Goal: Information Seeking & Learning: Learn about a topic

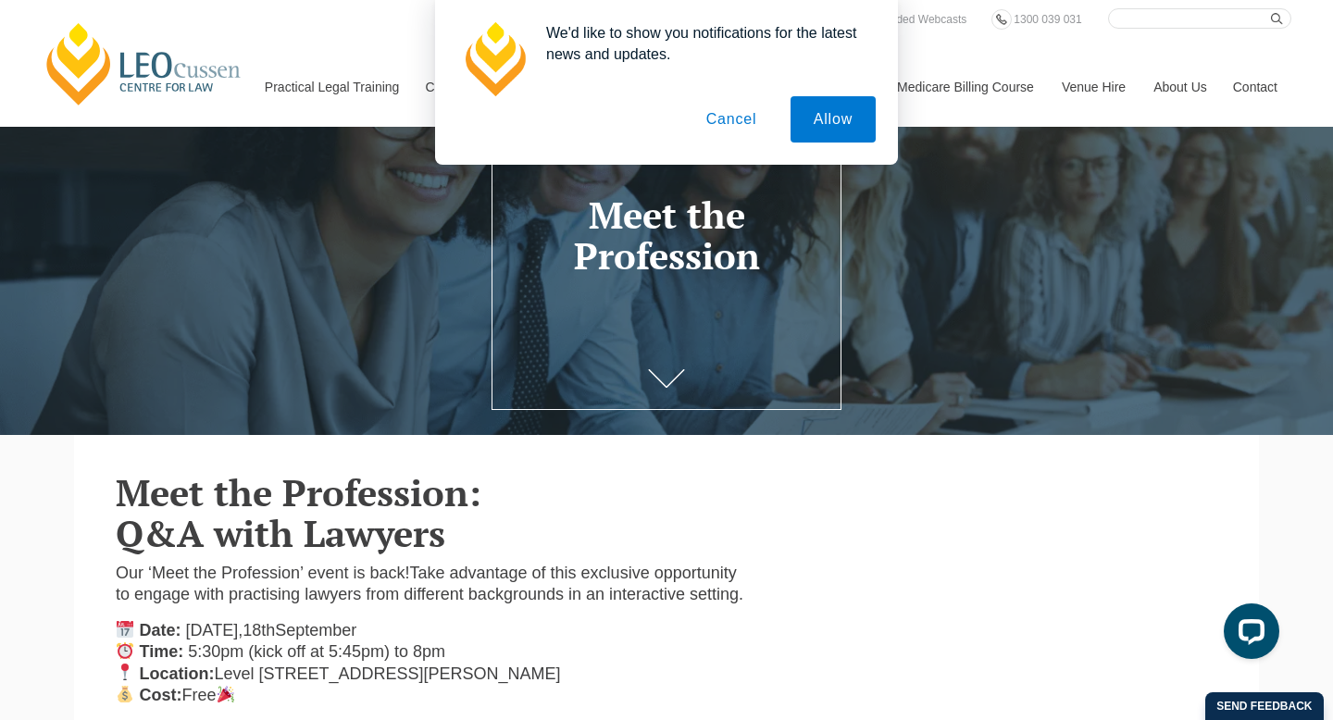
click at [736, 119] on button "Cancel" at bounding box center [731, 119] width 97 height 46
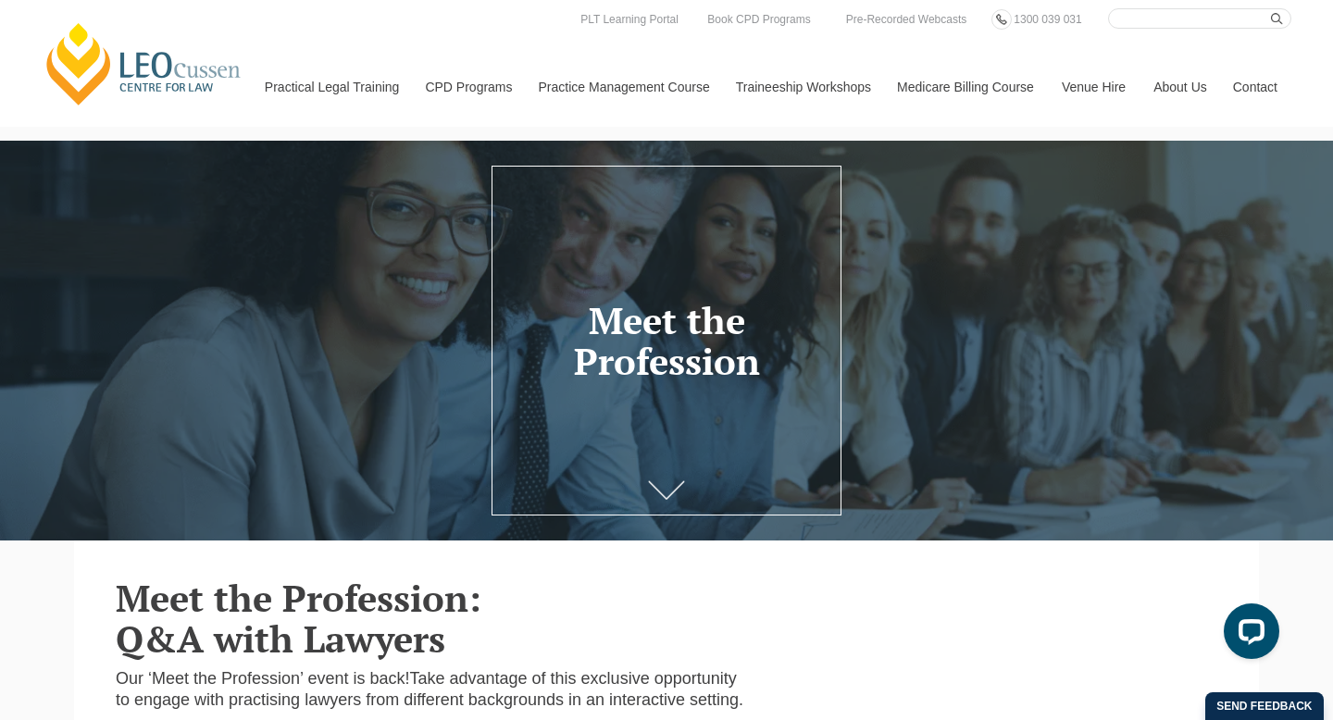
click at [669, 496] on icon at bounding box center [666, 490] width 35 height 18
click at [669, 488] on icon at bounding box center [666, 489] width 37 height 19
click at [673, 494] on icon at bounding box center [666, 489] width 37 height 19
click at [679, 346] on h1 "Meet the Profession" at bounding box center [666, 340] width 320 height 81
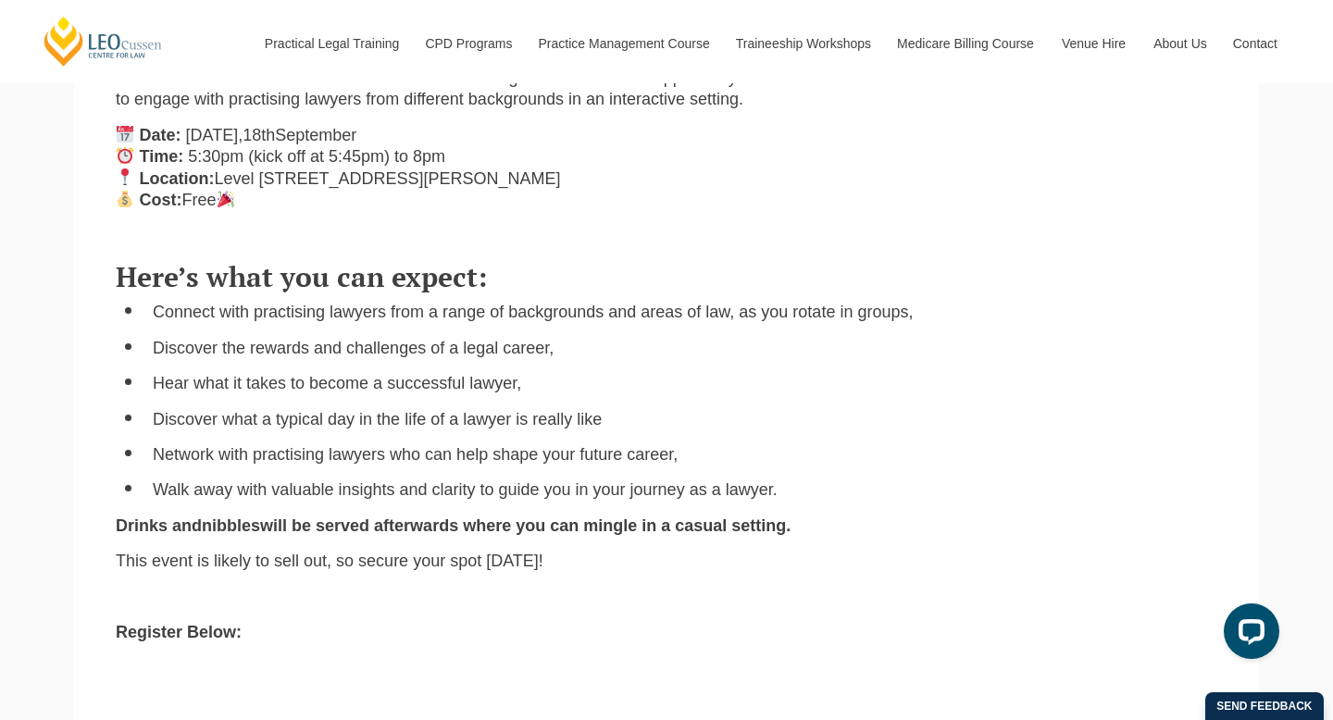
scroll to position [598, 0]
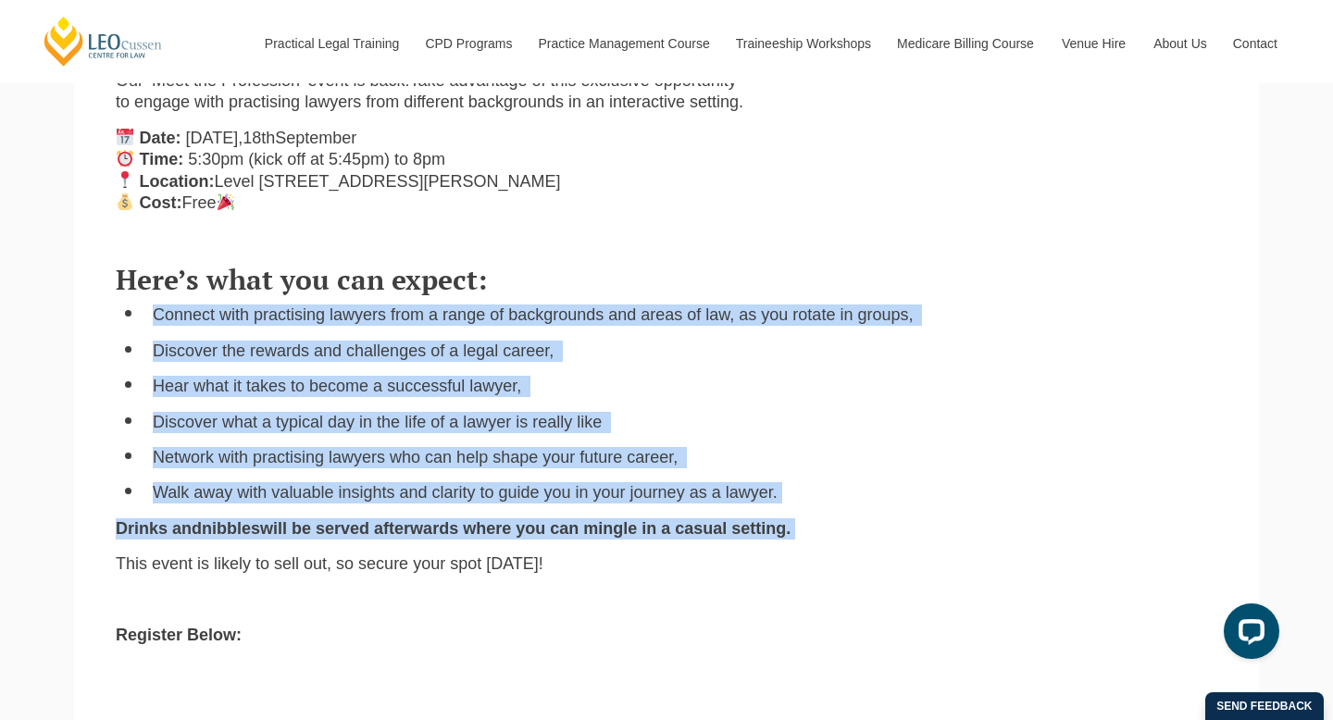
drag, startPoint x: 151, startPoint y: 317, endPoint x: 861, endPoint y: 520, distance: 738.1
click at [863, 524] on div "Here’s what you can expect: Connect with practising lawyers from a range of bac…" at bounding box center [666, 453] width 1129 height 414
click at [861, 520] on p "Drinks and nibbles will be served afterwards where you can mingle in a casual s…" at bounding box center [666, 528] width 1101 height 21
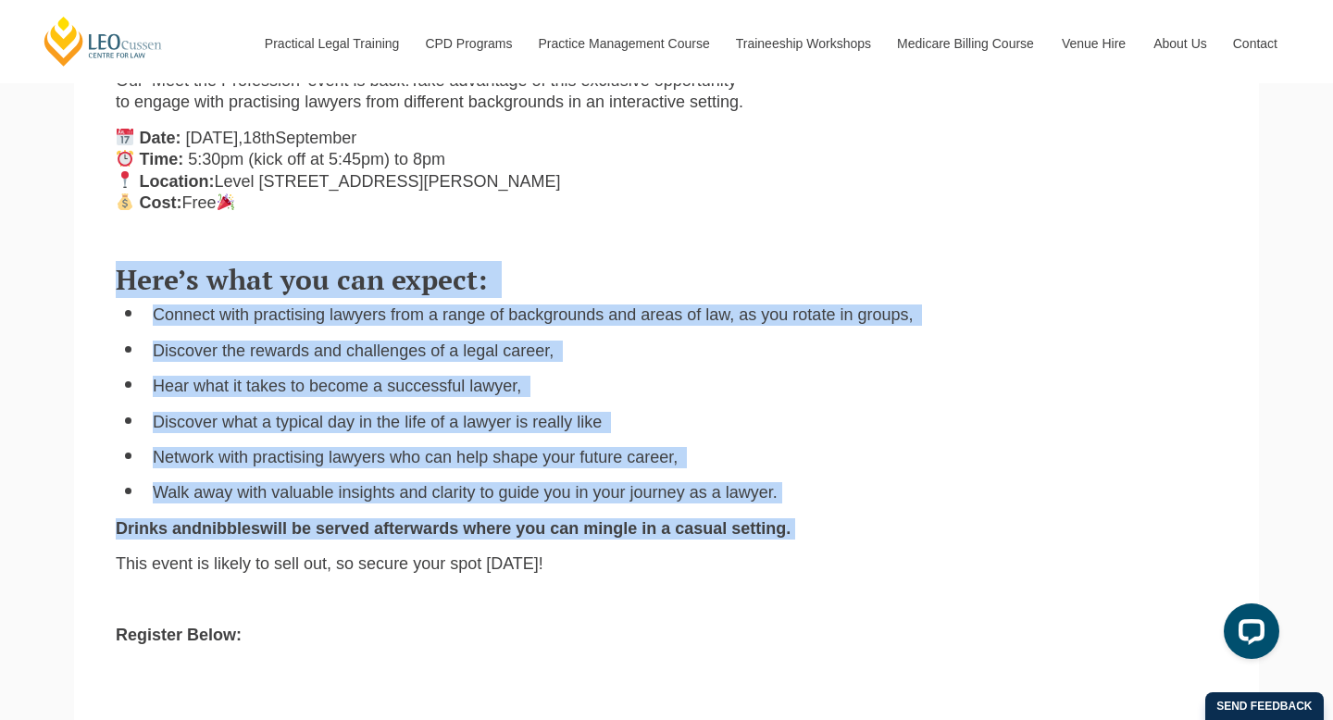
drag, startPoint x: 866, startPoint y: 522, endPoint x: 35, endPoint y: 276, distance: 866.7
click at [35, 276] on div "[PERSON_NAME] Centre for Law Search here Practical Legal Training Our Practical…" at bounding box center [666, 649] width 1333 height 2495
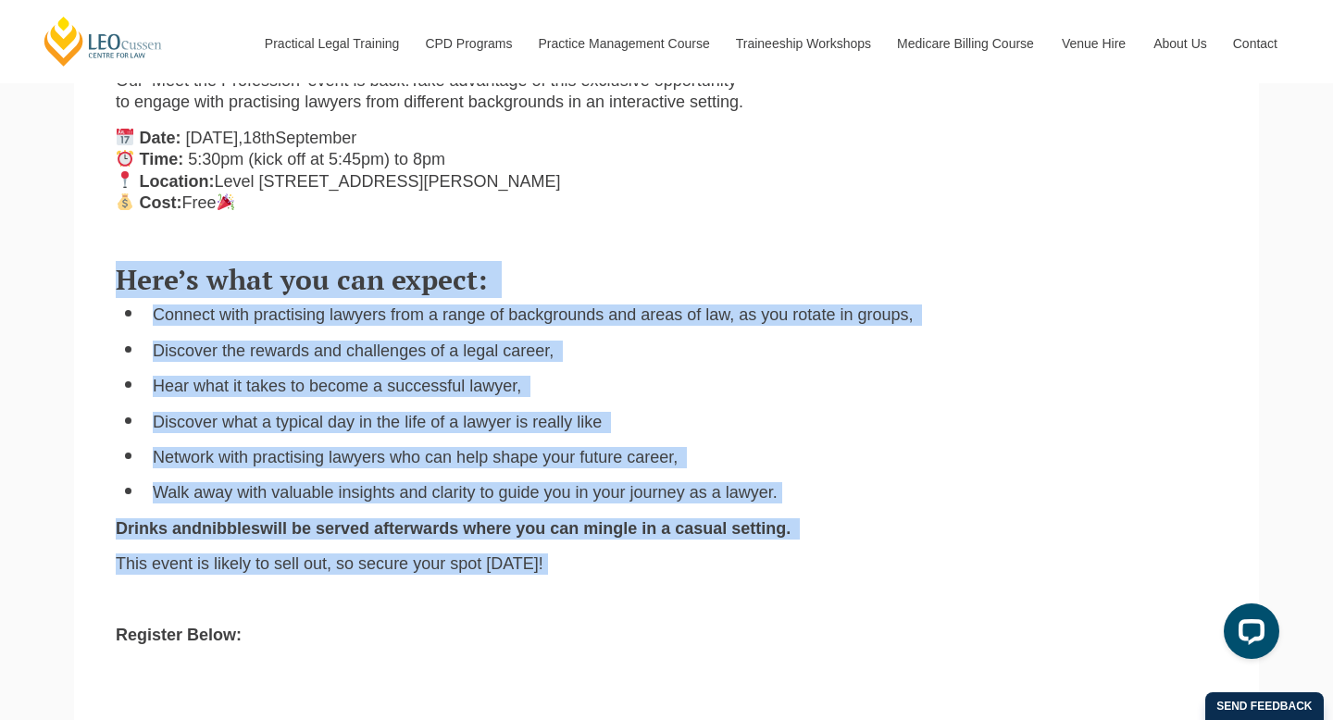
drag, startPoint x: 43, startPoint y: 275, endPoint x: 933, endPoint y: 556, distance: 932.7
click at [936, 558] on div "[PERSON_NAME] Centre for Law Search here Practical Legal Training Our Practical…" at bounding box center [666, 649] width 1333 height 2495
click at [933, 556] on p "This event is likely to sell out, so secure your spot [DATE]!" at bounding box center [666, 563] width 1101 height 21
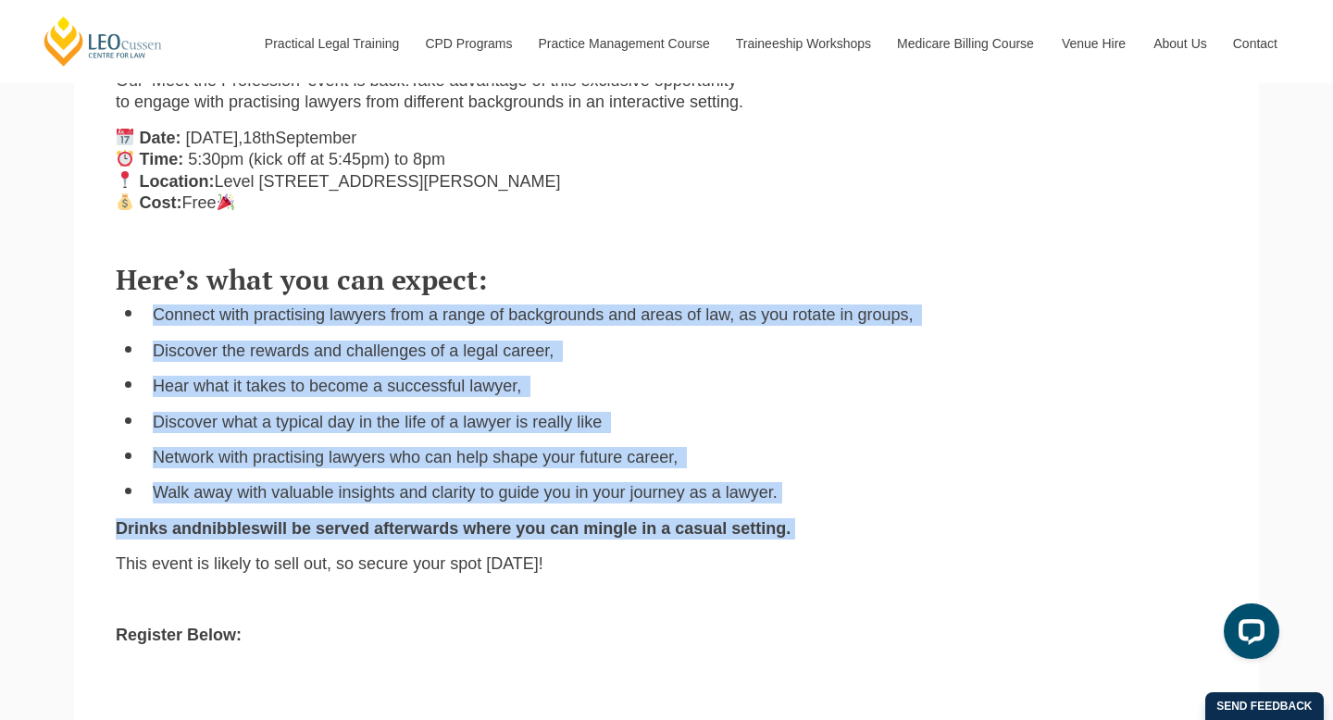
drag, startPoint x: 964, startPoint y: 542, endPoint x: 73, endPoint y: 309, distance: 921.2
click at [74, 309] on section "Here’s what you can expect: Connect with practising lawyers from a range of bac…" at bounding box center [666, 444] width 1184 height 432
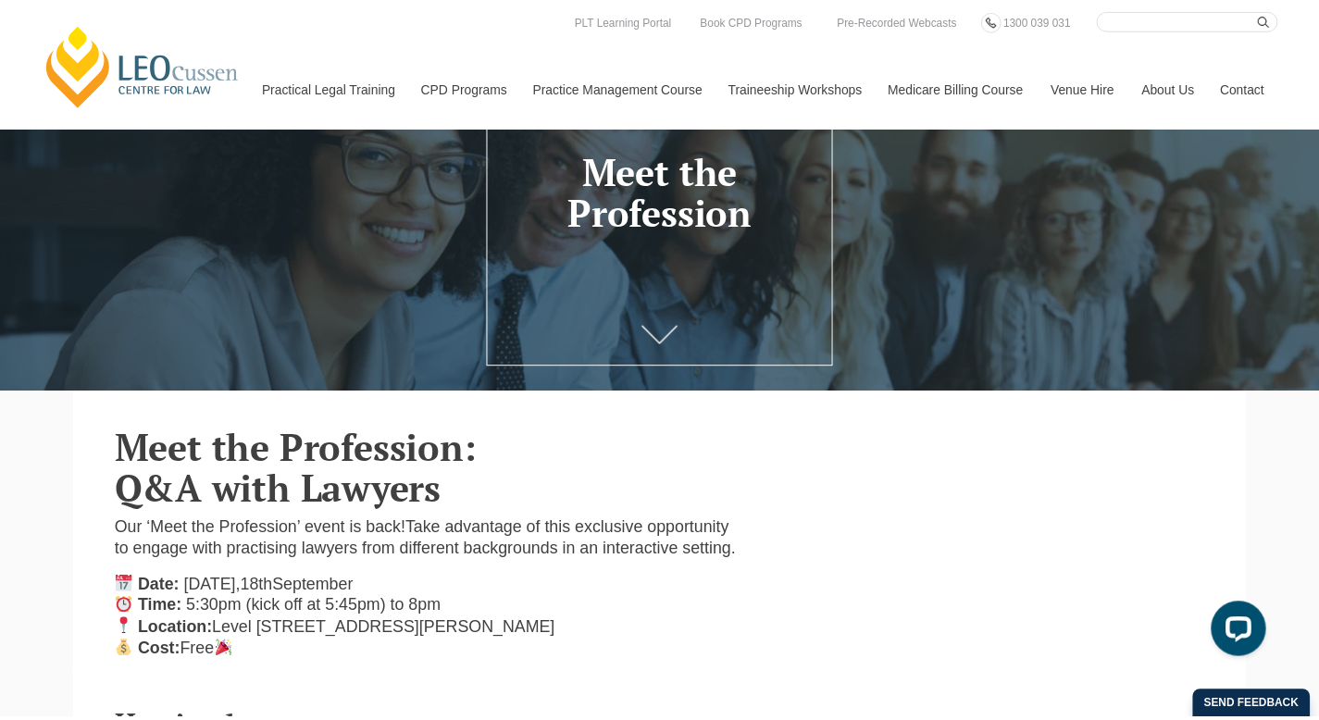
scroll to position [0, 0]
